Goal: Information Seeking & Learning: Compare options

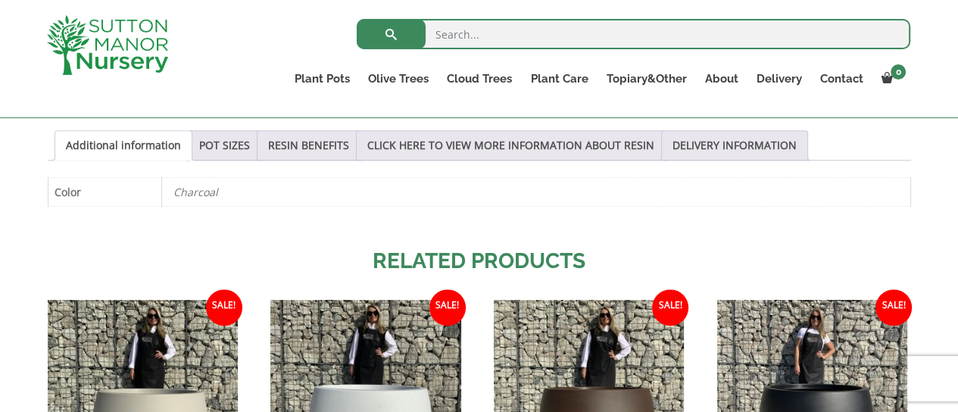
scroll to position [682, 0]
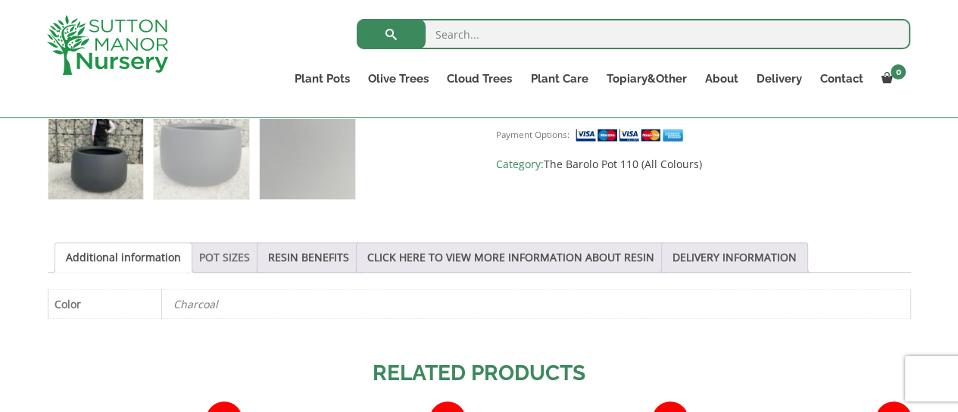
click at [208, 261] on link "POT SIZES" at bounding box center [224, 257] width 51 height 29
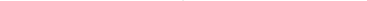
scroll to position [1591, 0]
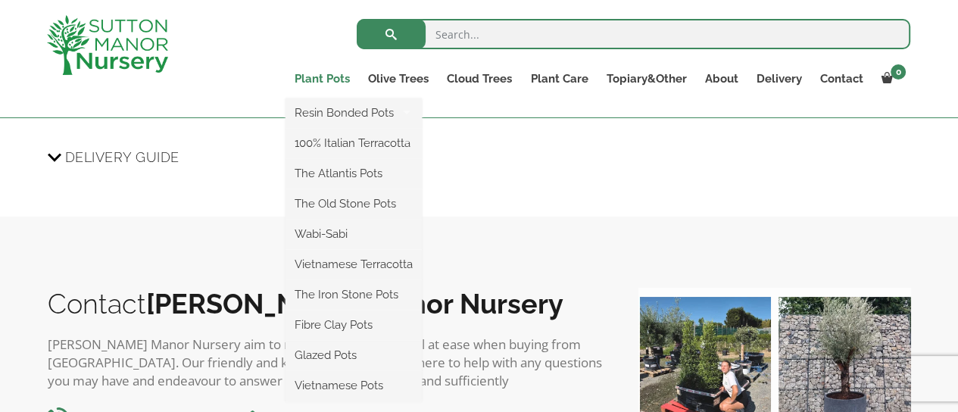
click at [339, 80] on link "Plant Pots" at bounding box center [322, 78] width 73 height 21
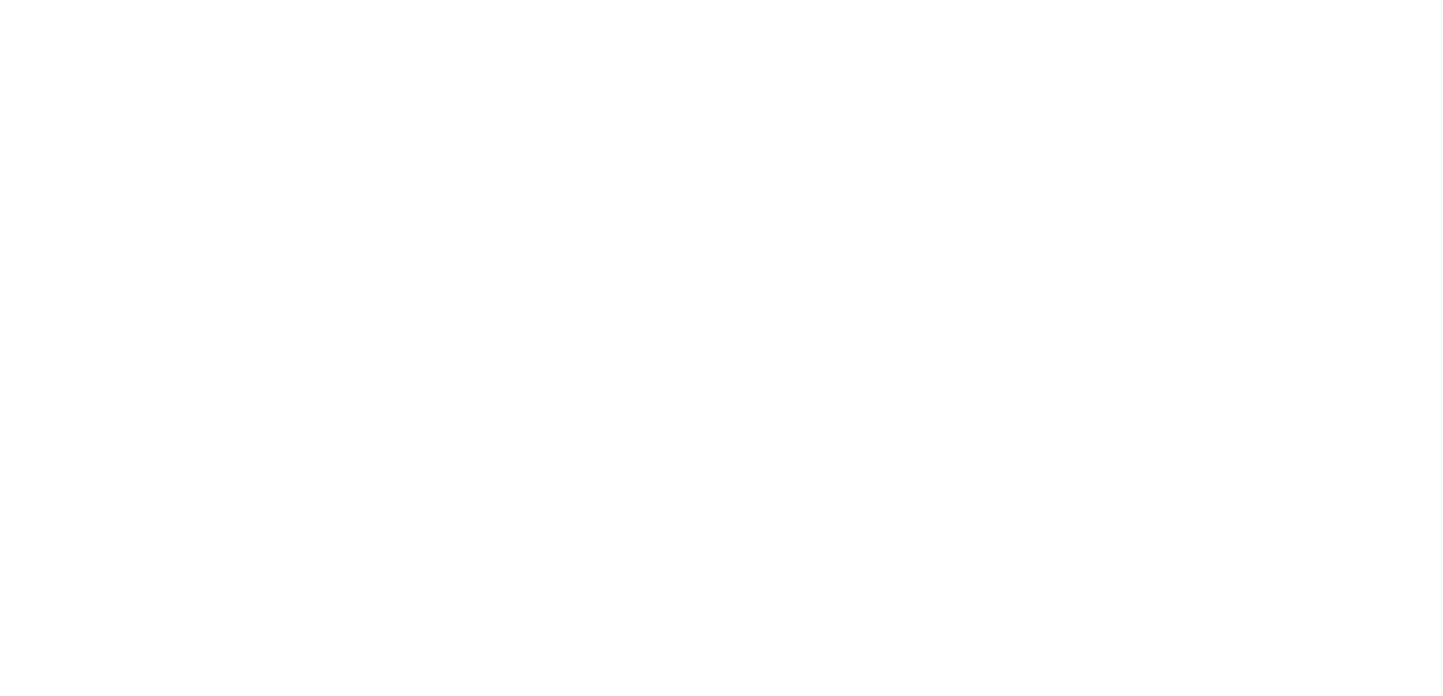
scroll to position [1659, 0]
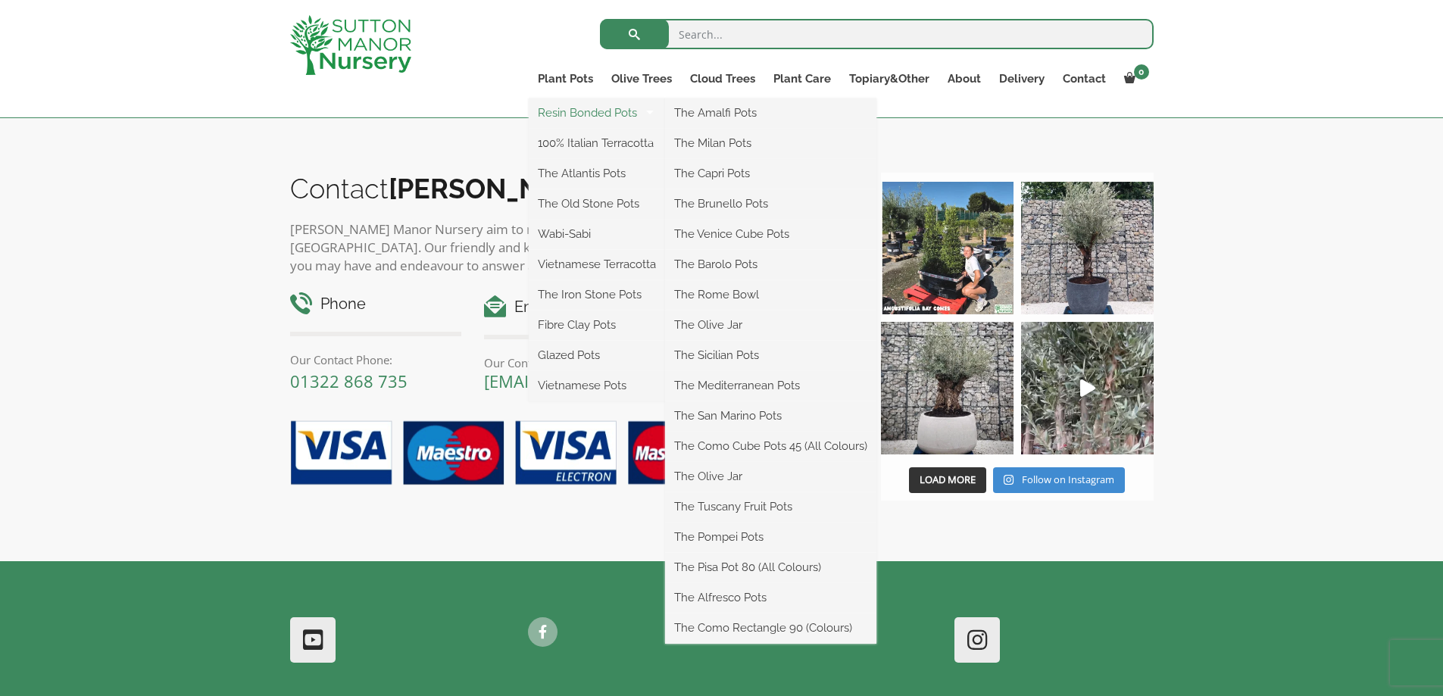
click at [596, 115] on link "Resin Bonded Pots" at bounding box center [597, 113] width 136 height 23
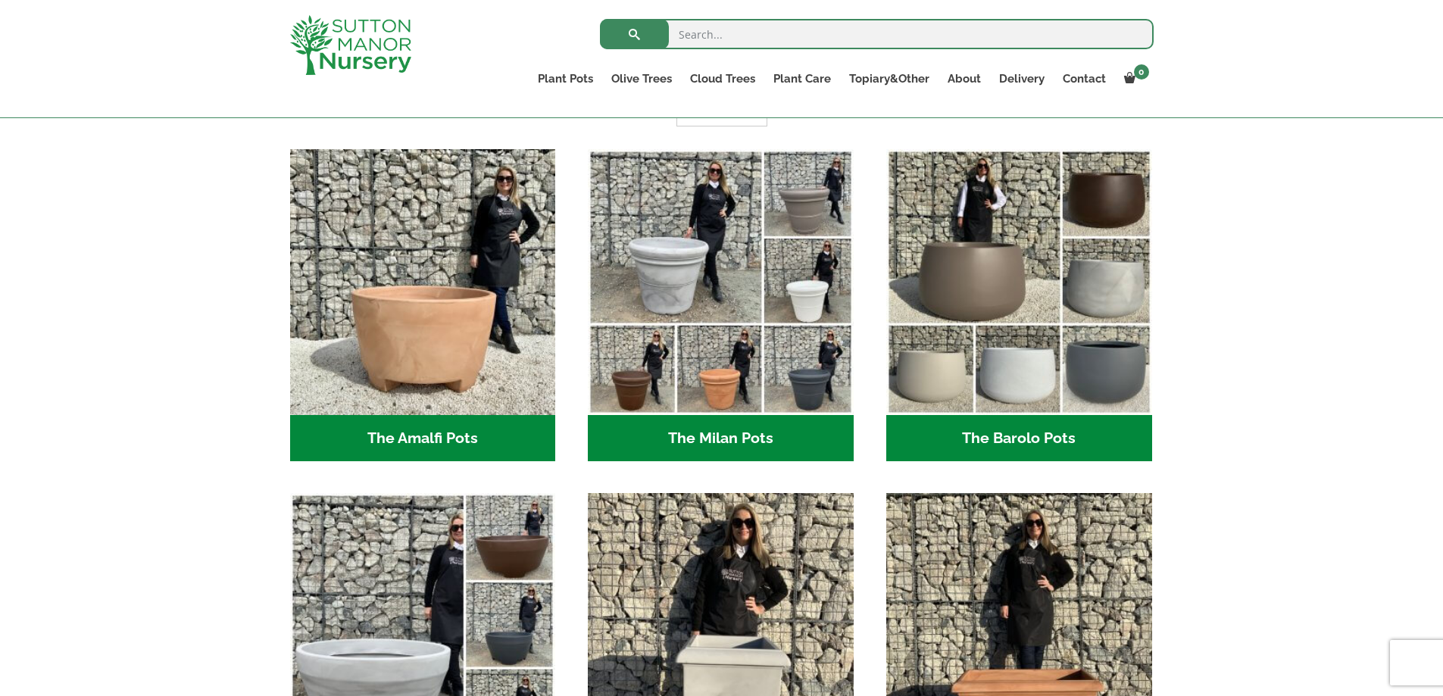
scroll to position [379, 0]
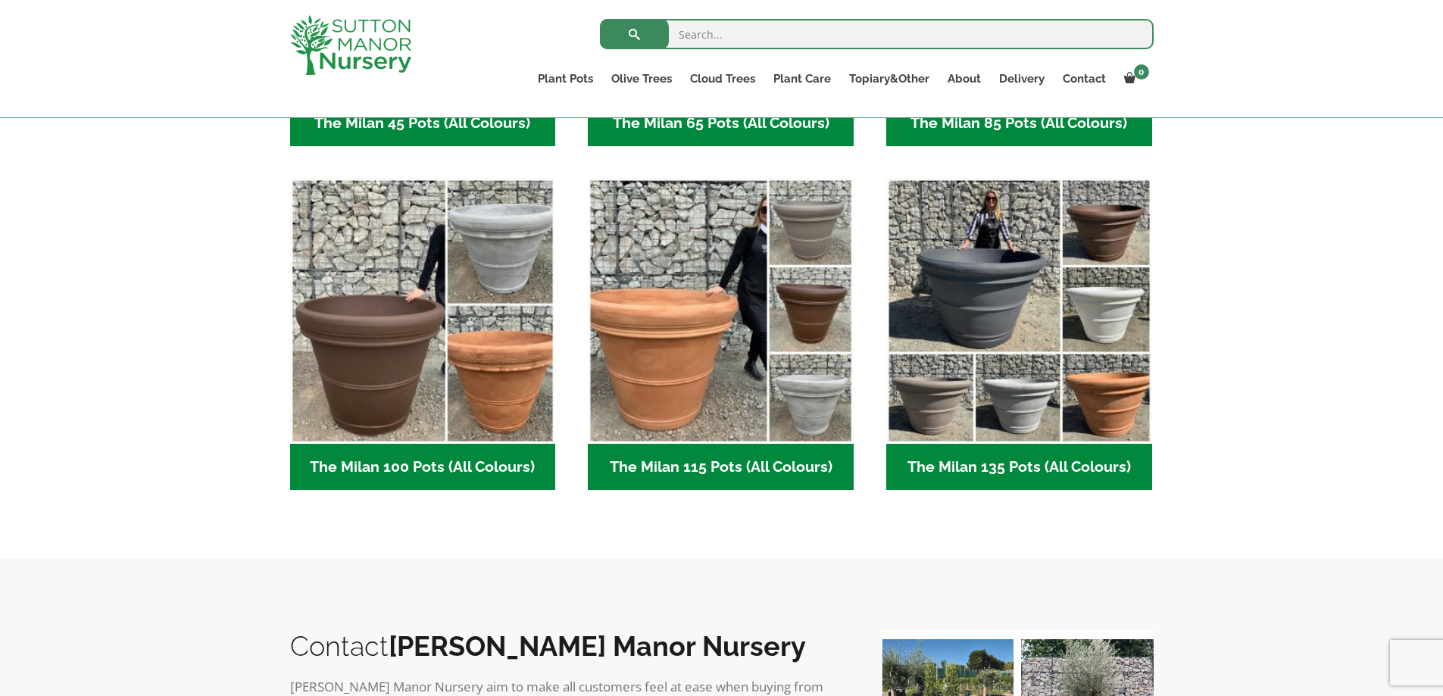
scroll to position [303, 0]
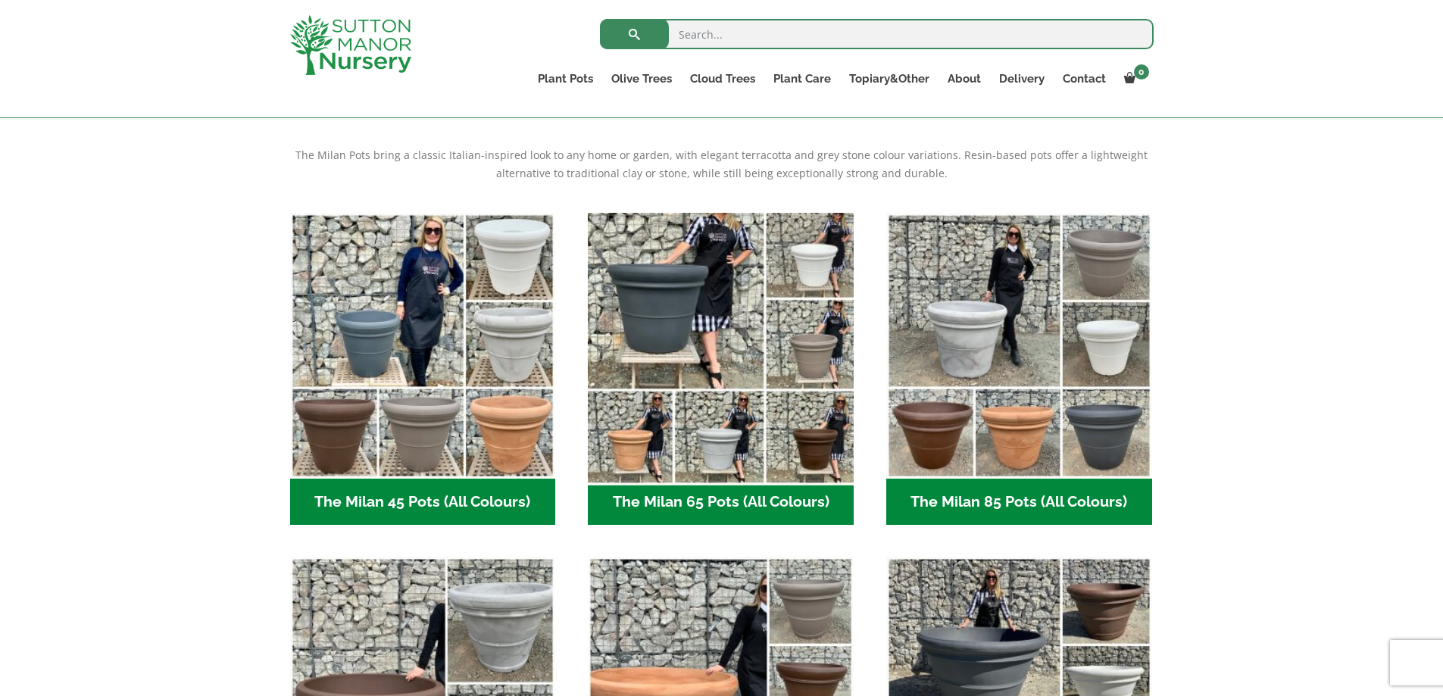
click at [668, 326] on img "Visit product category The Milan 65 Pots (All Colours)" at bounding box center [721, 345] width 279 height 279
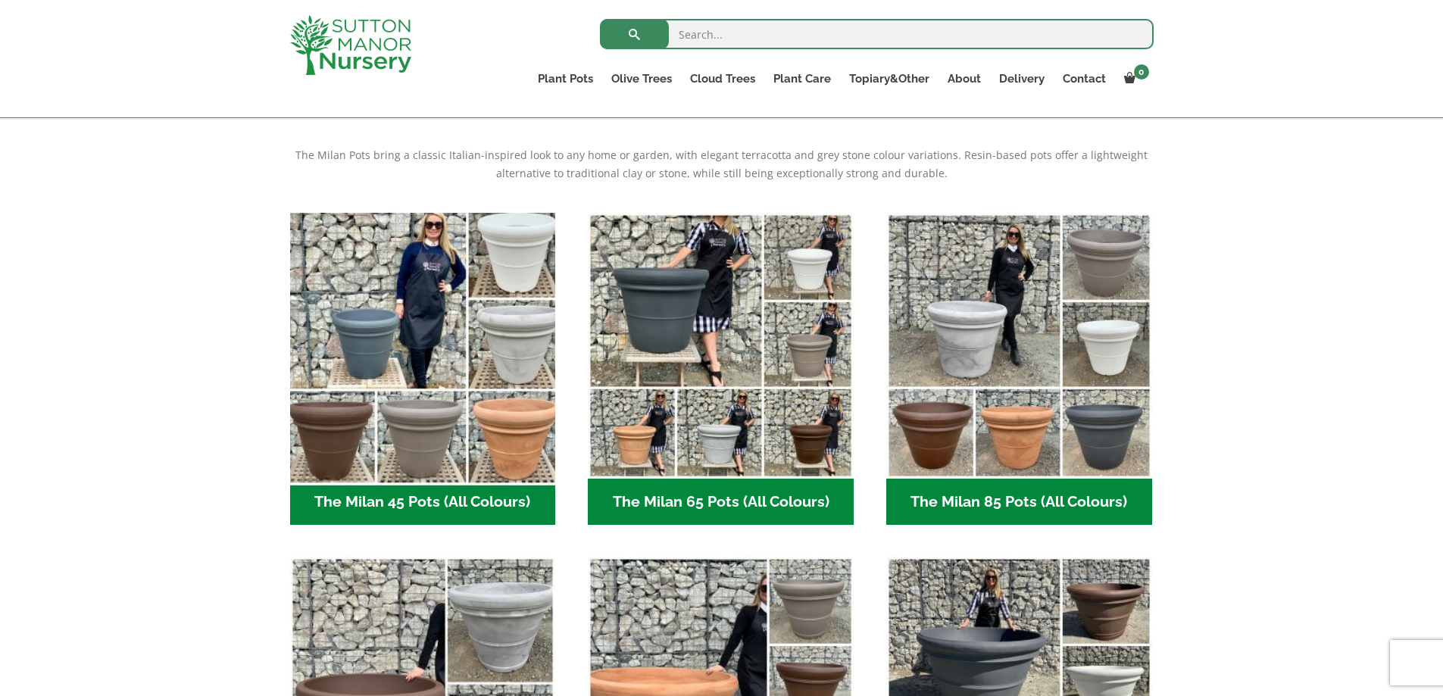
click at [421, 339] on img "Visit product category The Milan 45 Pots (All Colours)" at bounding box center [422, 345] width 279 height 279
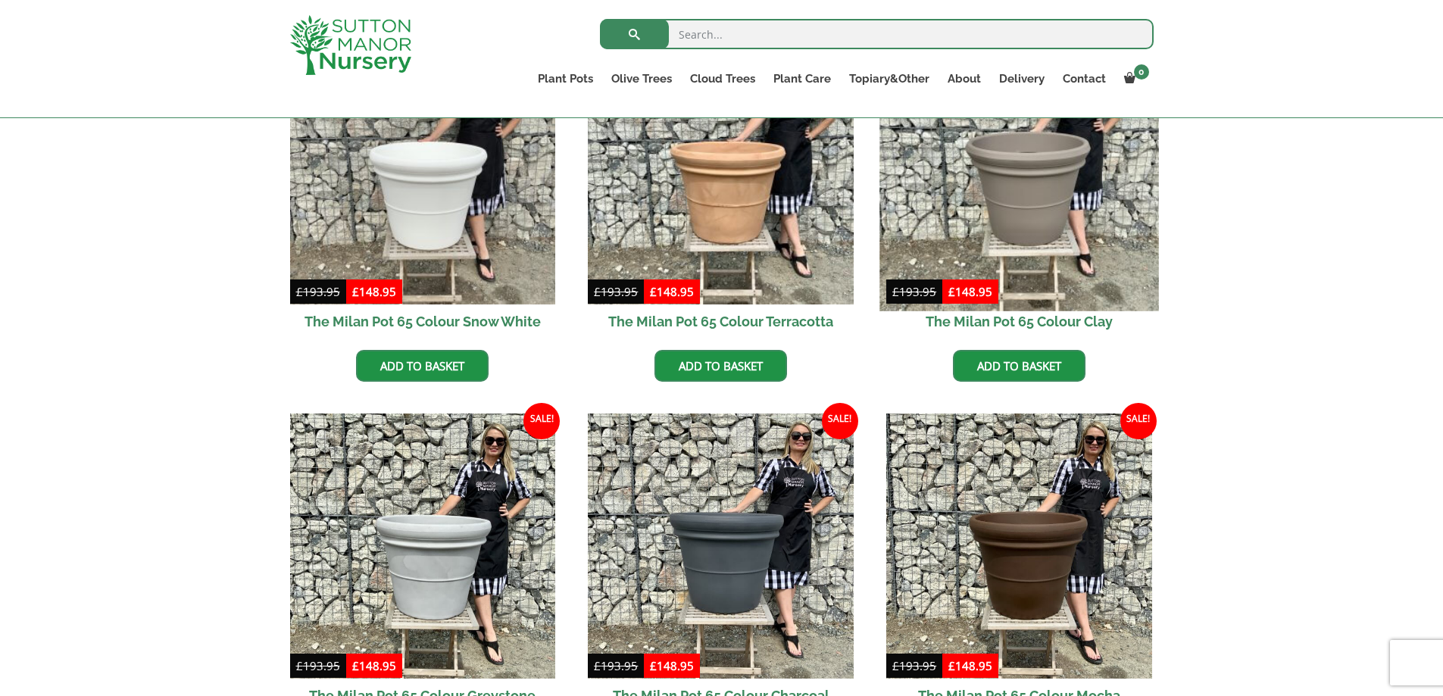
scroll to position [655, 0]
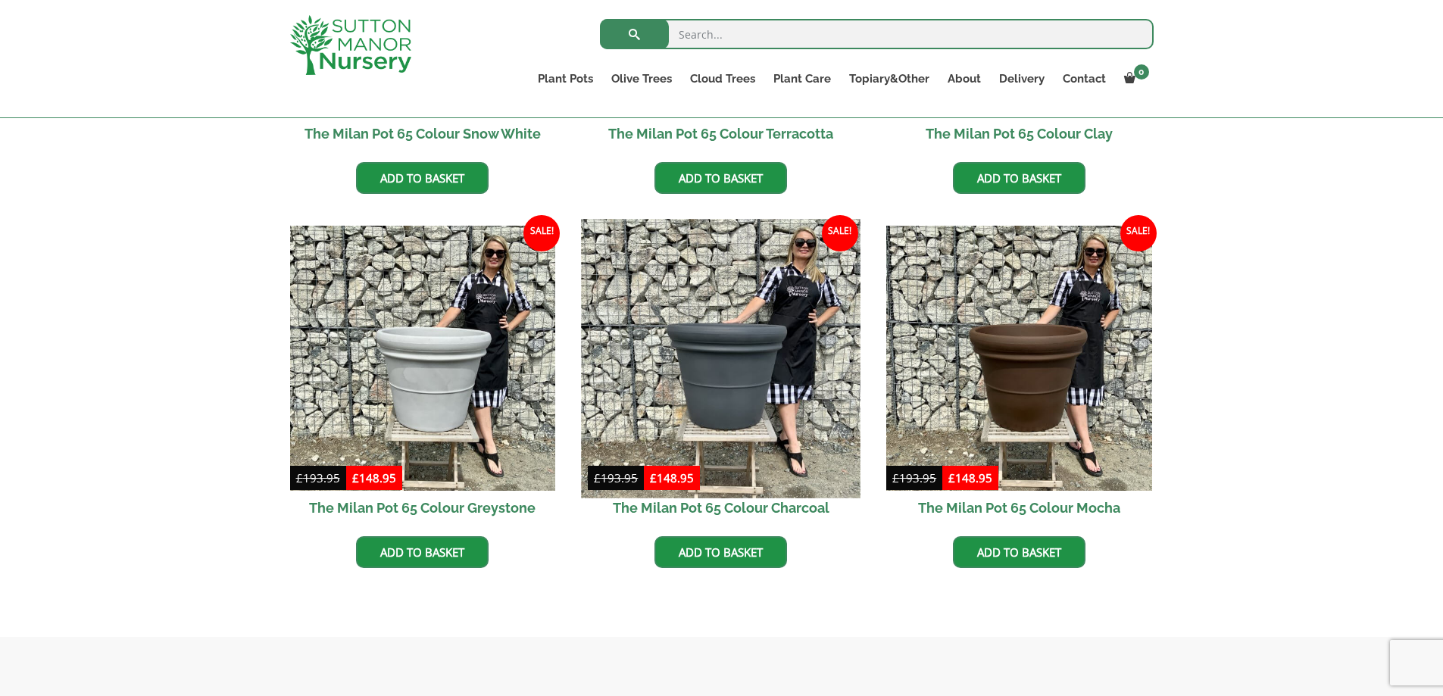
click at [713, 378] on img at bounding box center [721, 358] width 279 height 279
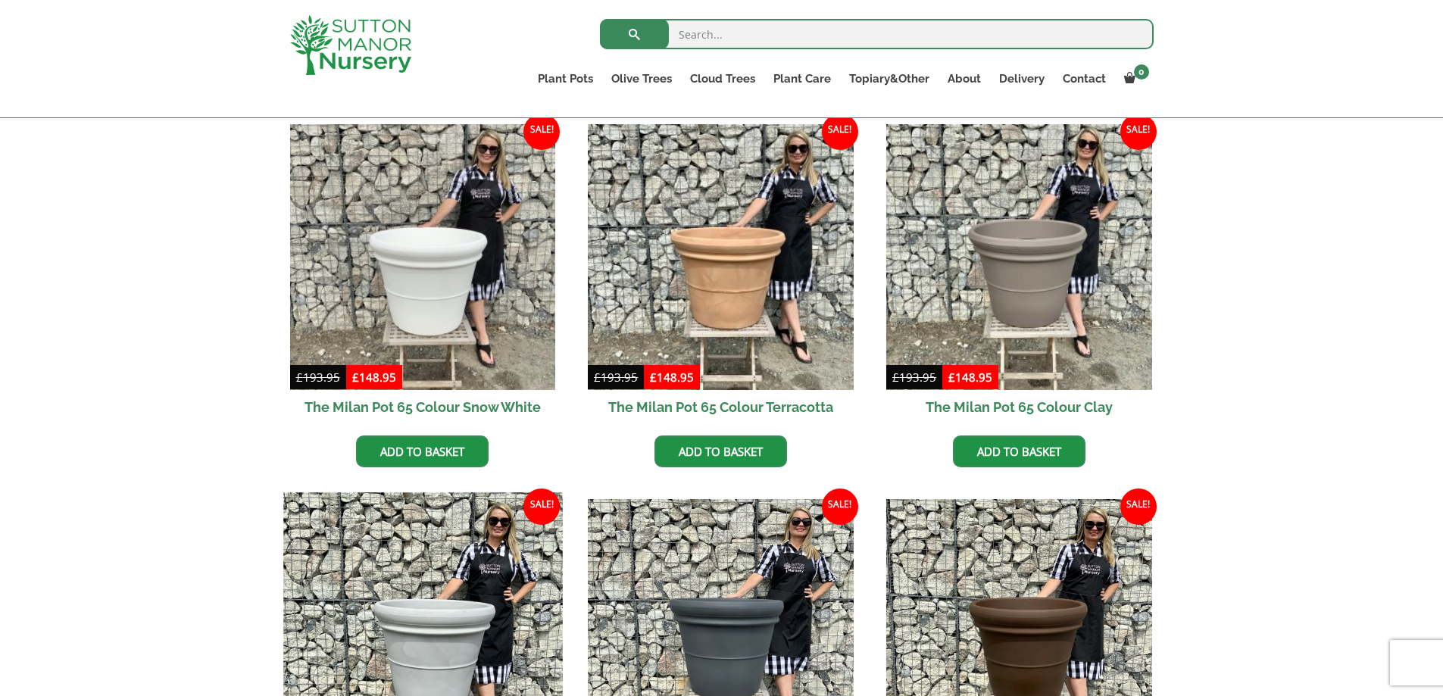
scroll to position [200, 0]
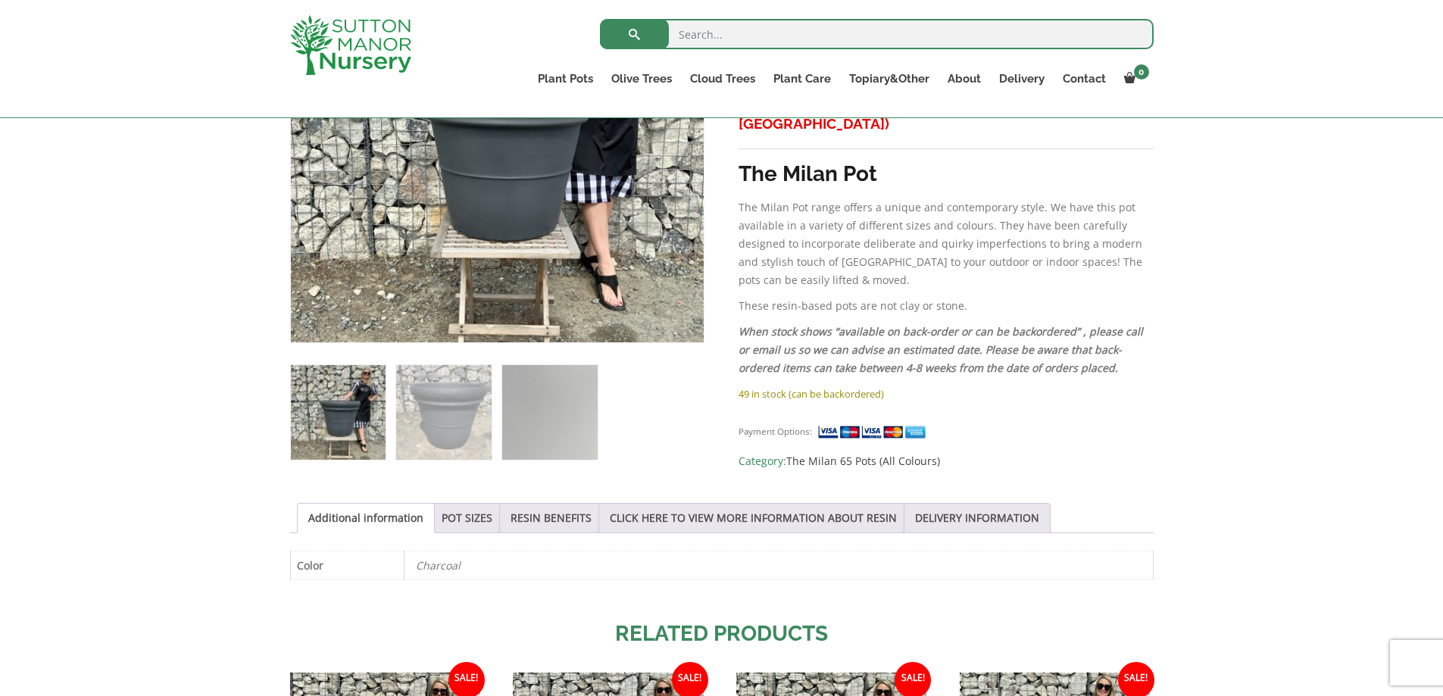
scroll to position [379, 0]
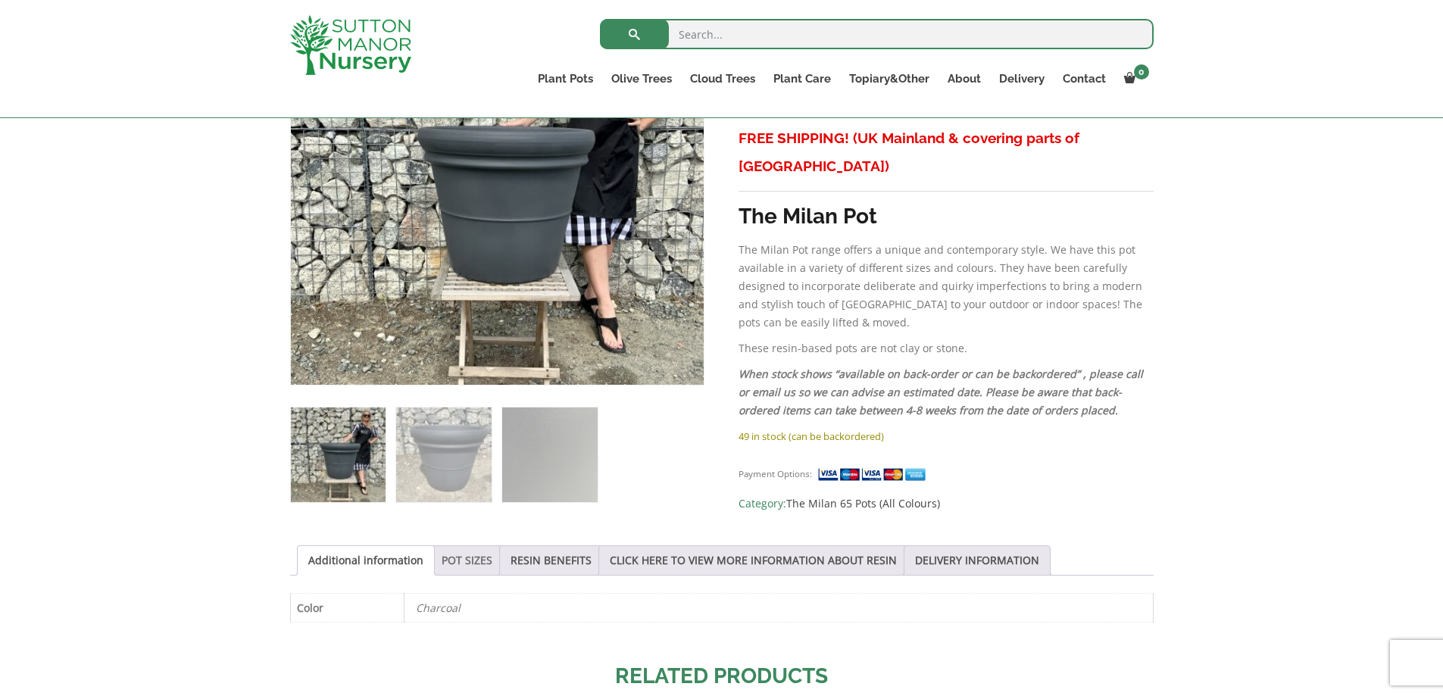
click at [484, 561] on link "POT SIZES" at bounding box center [467, 560] width 51 height 29
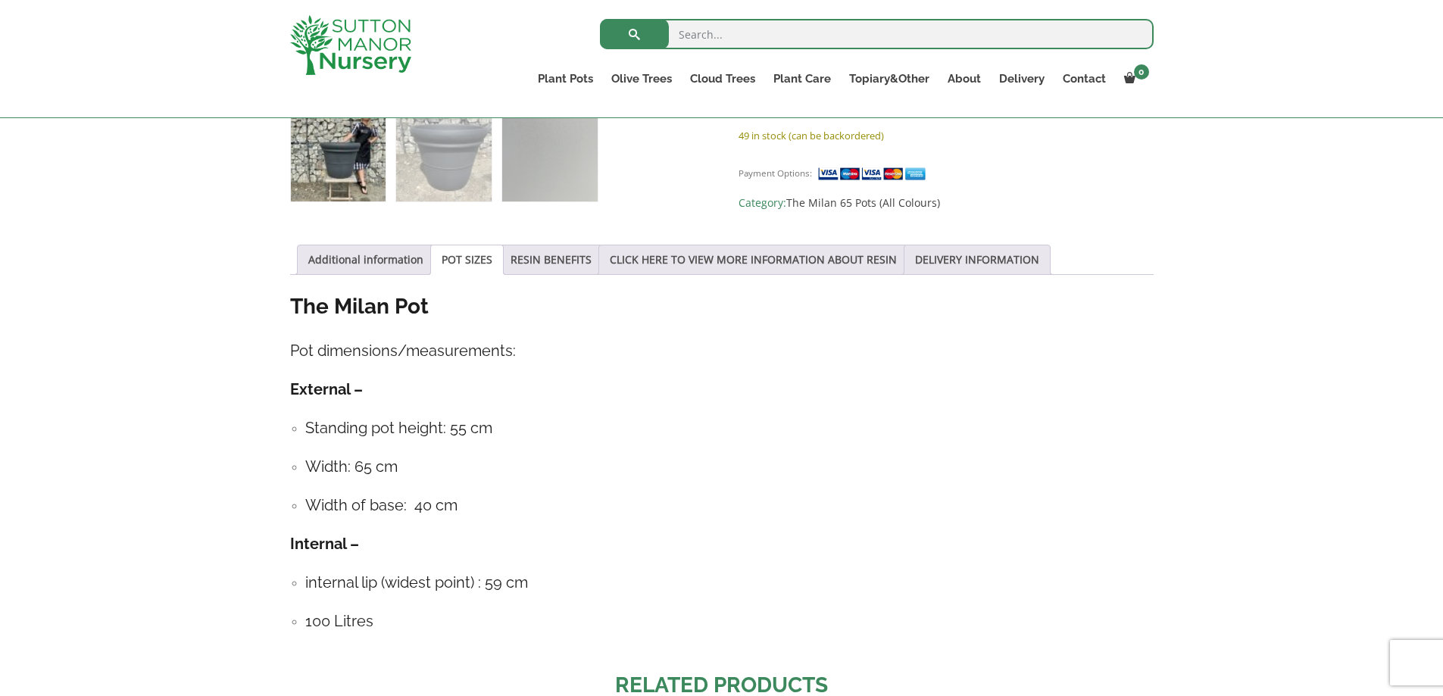
scroll to position [682, 0]
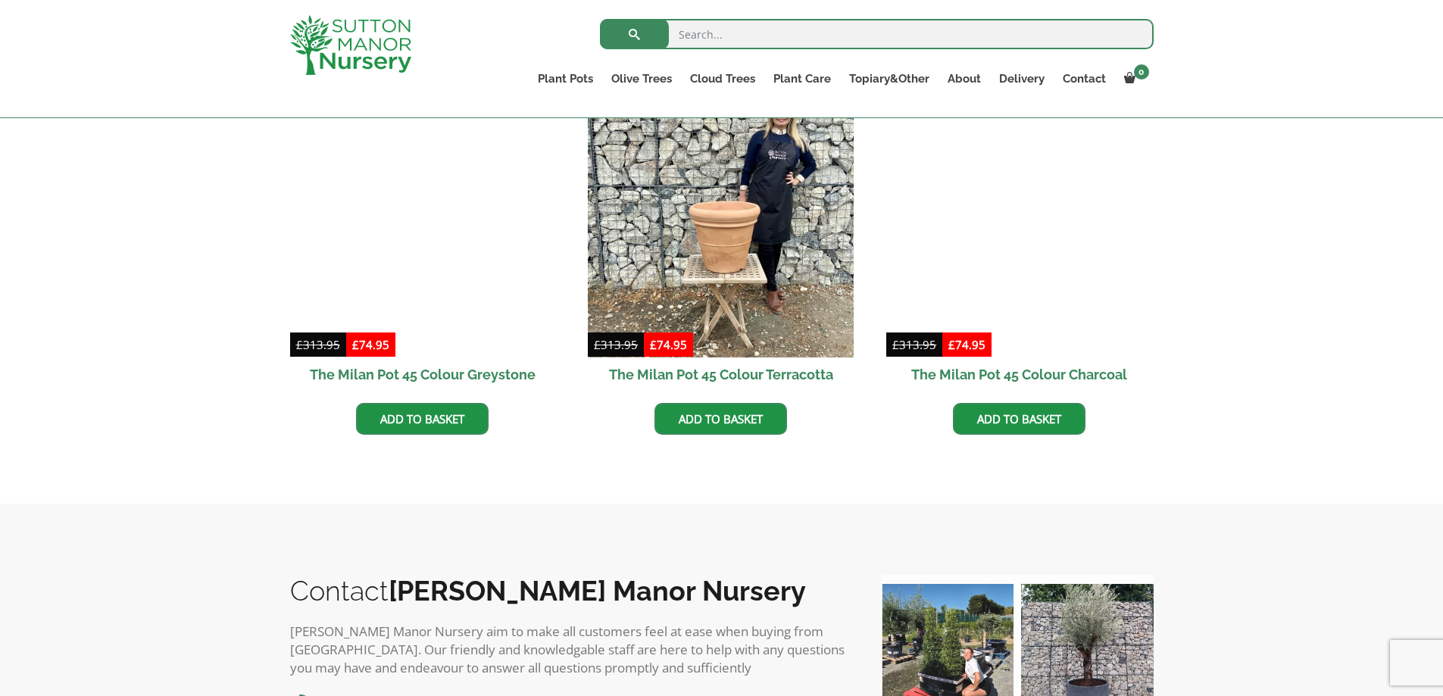
scroll to position [833, 0]
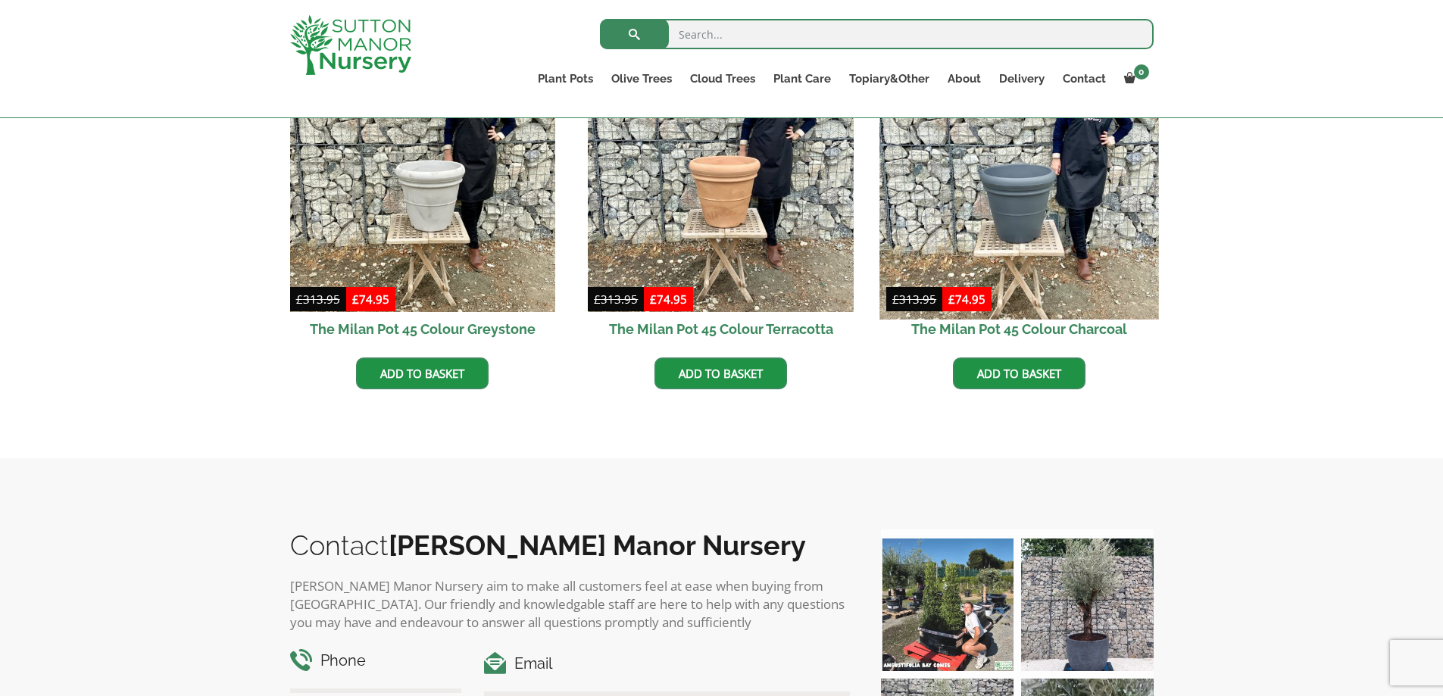
click at [1030, 211] on img at bounding box center [1019, 179] width 279 height 279
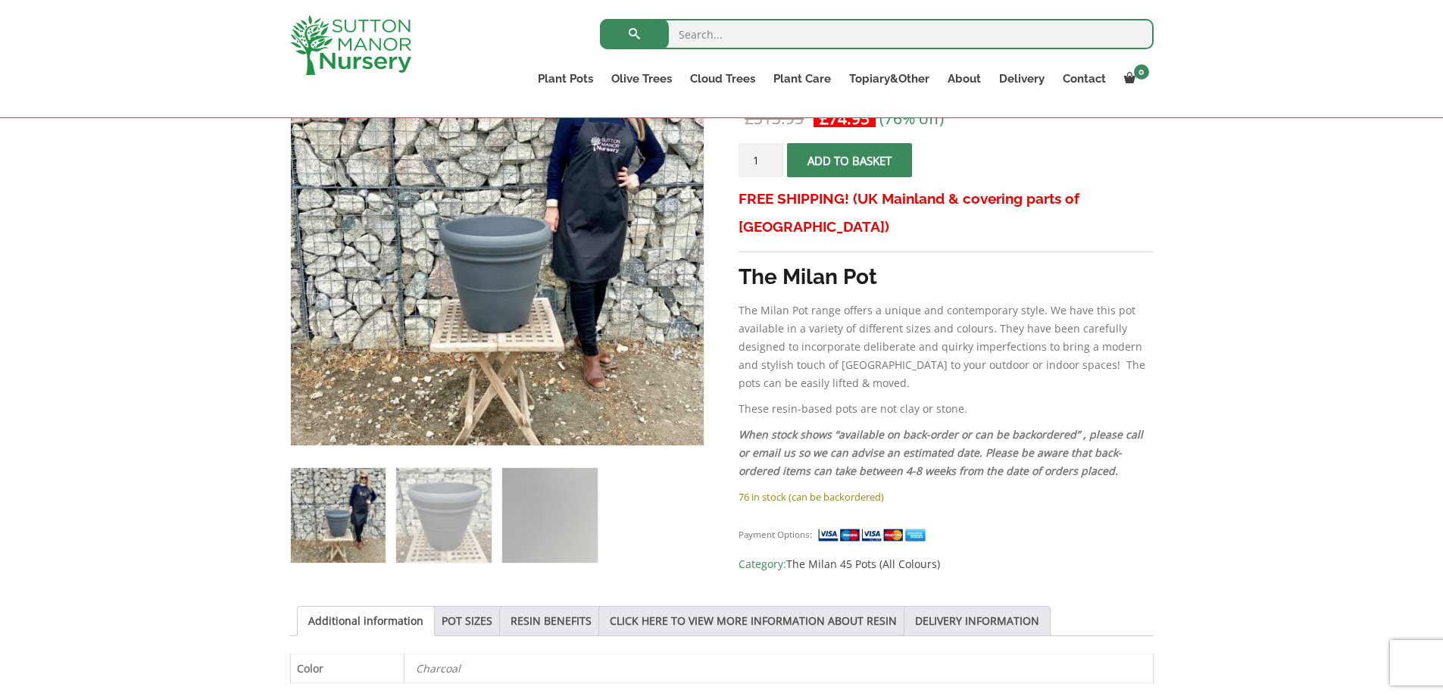
scroll to position [606, 0]
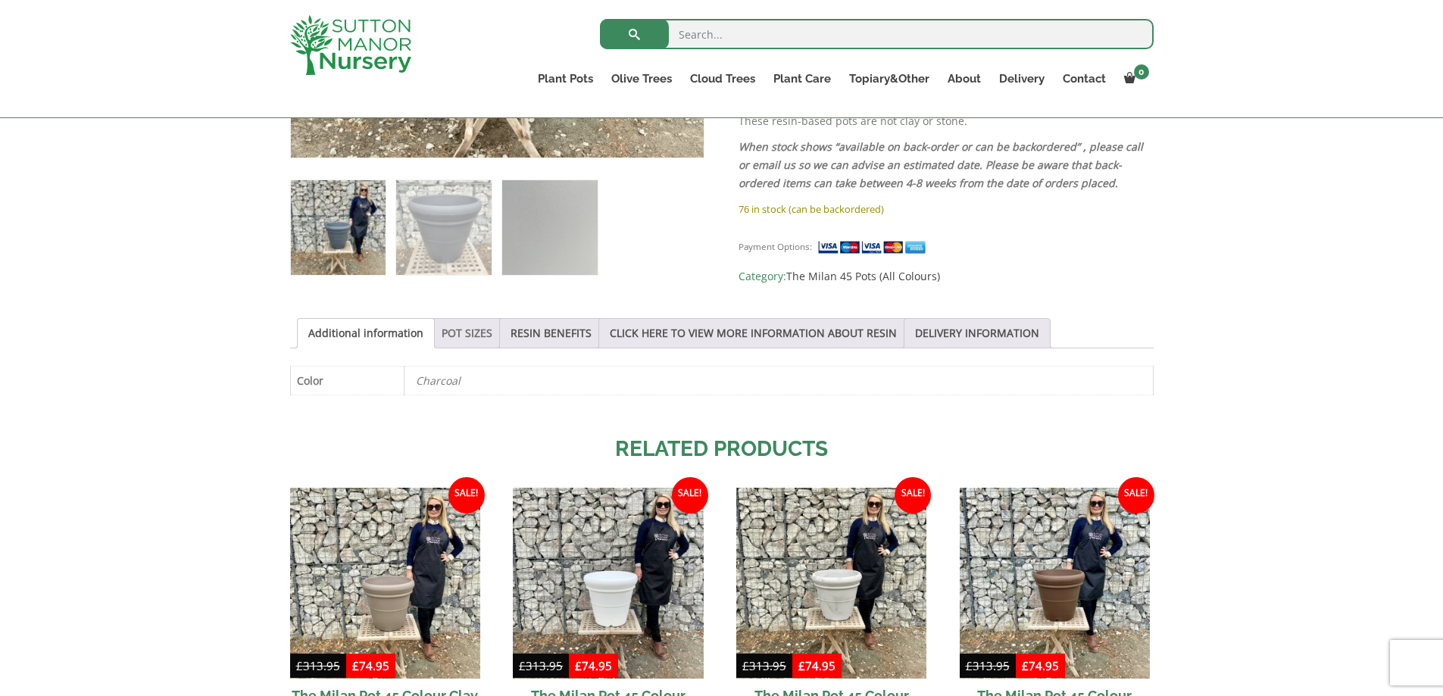
click at [454, 337] on link "POT SIZES" at bounding box center [467, 333] width 51 height 29
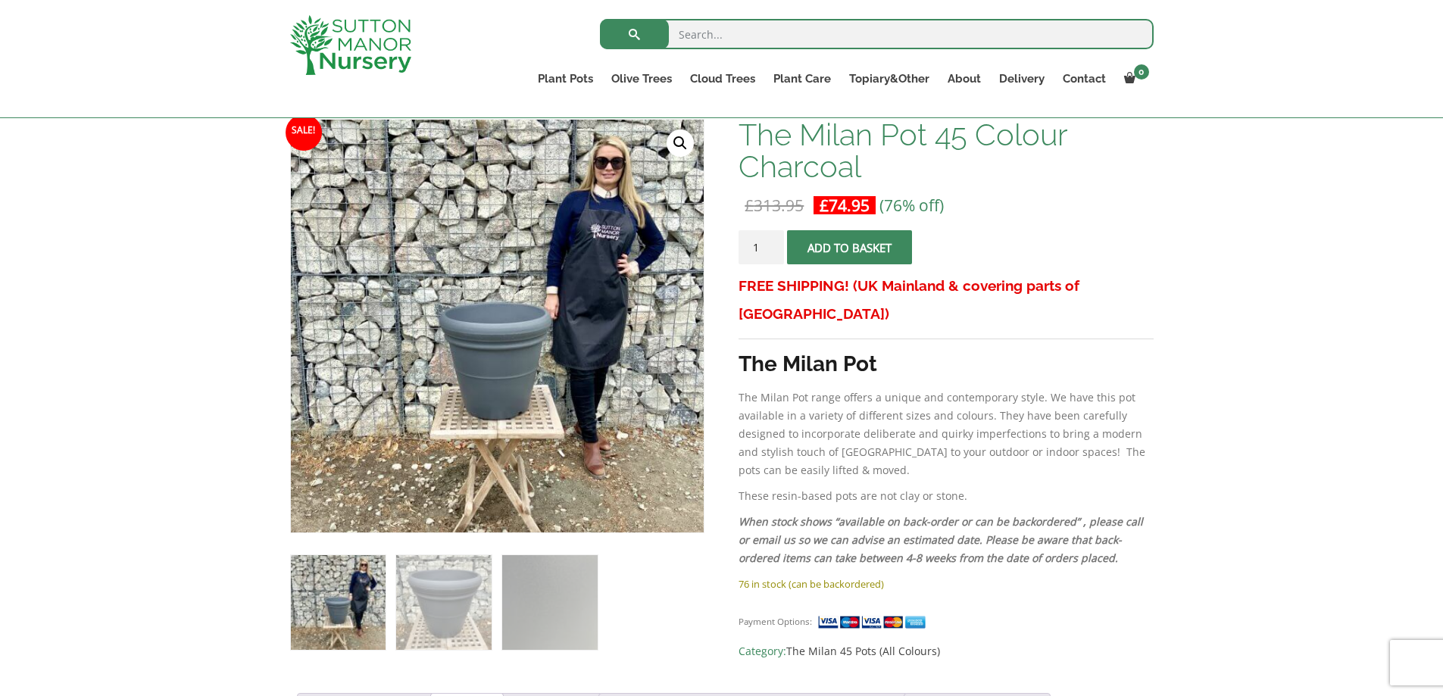
scroll to position [227, 0]
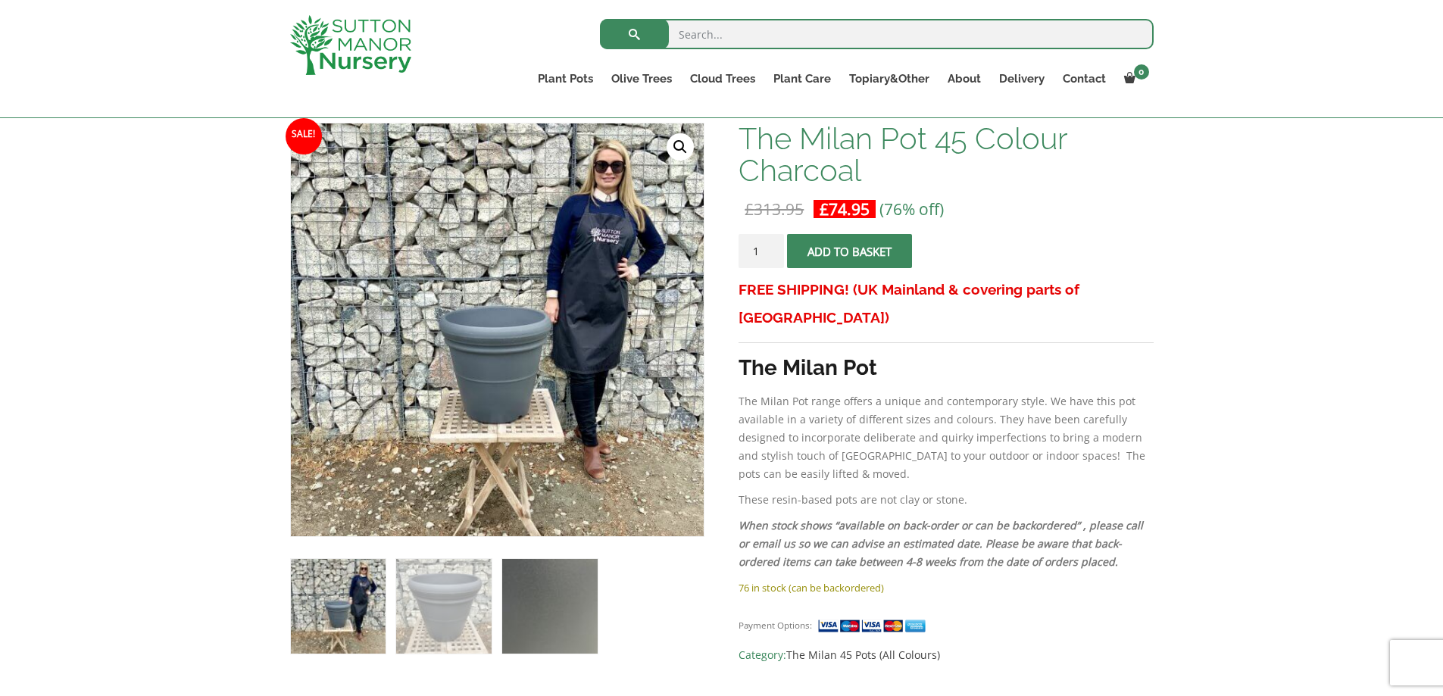
click at [536, 614] on img at bounding box center [549, 606] width 95 height 95
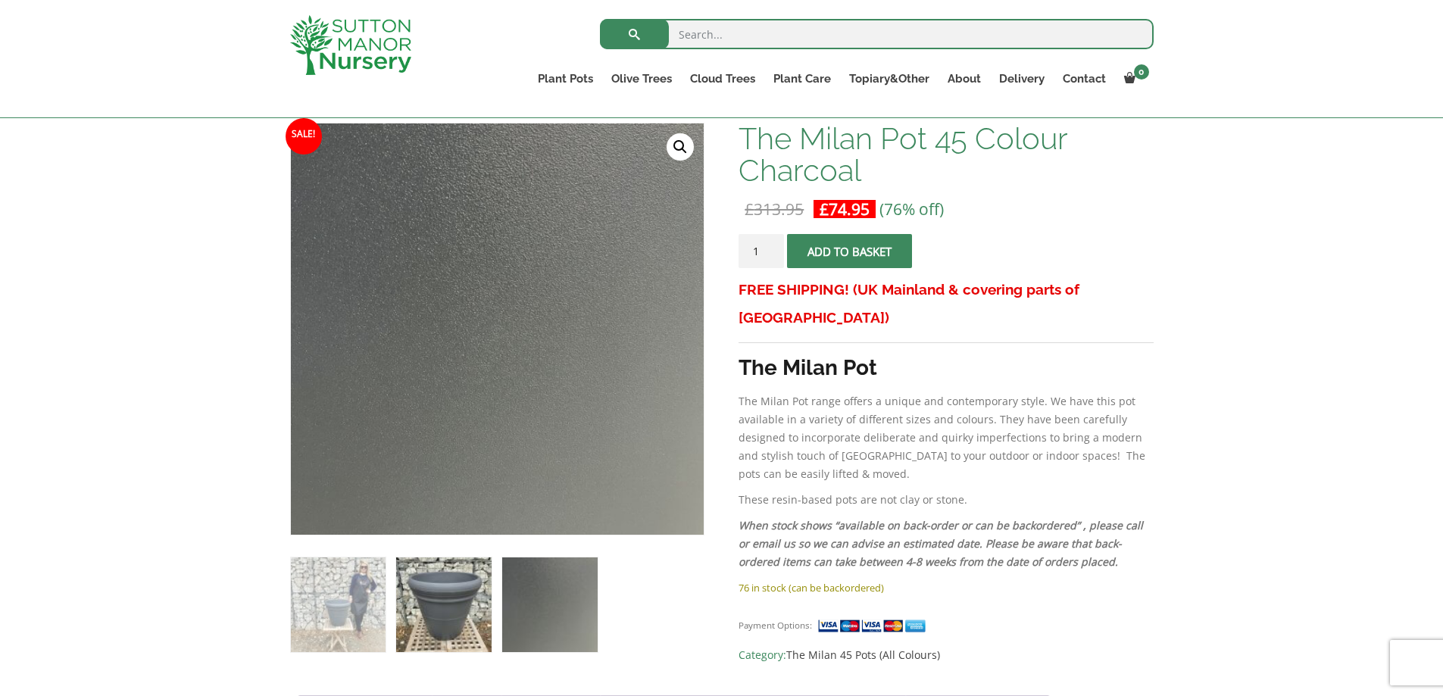
click at [485, 614] on img at bounding box center [443, 605] width 95 height 95
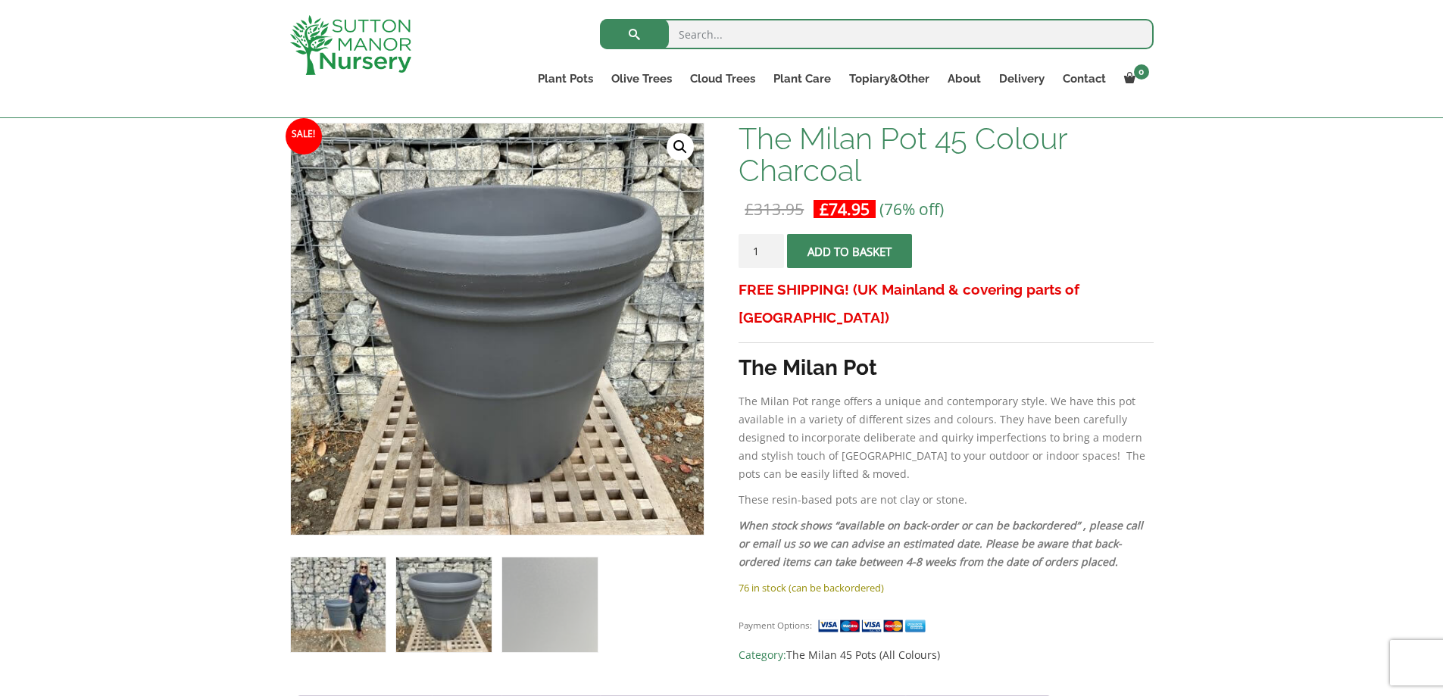
click at [356, 640] on img at bounding box center [338, 605] width 95 height 95
